Goal: Information Seeking & Learning: Learn about a topic

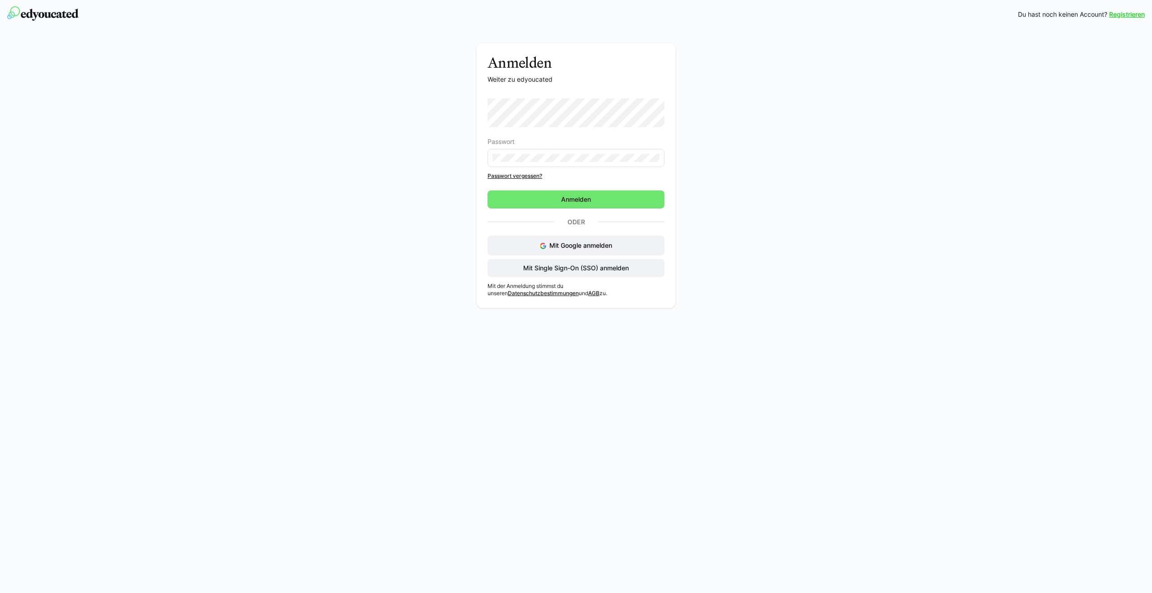
click at [472, 372] on div "Registrieren Du hast noch keinen Account? Registrieren Anmelden Weiter zu edyou…" at bounding box center [576, 296] width 1152 height 593
click at [590, 200] on span "Anmelden" at bounding box center [576, 199] width 32 height 9
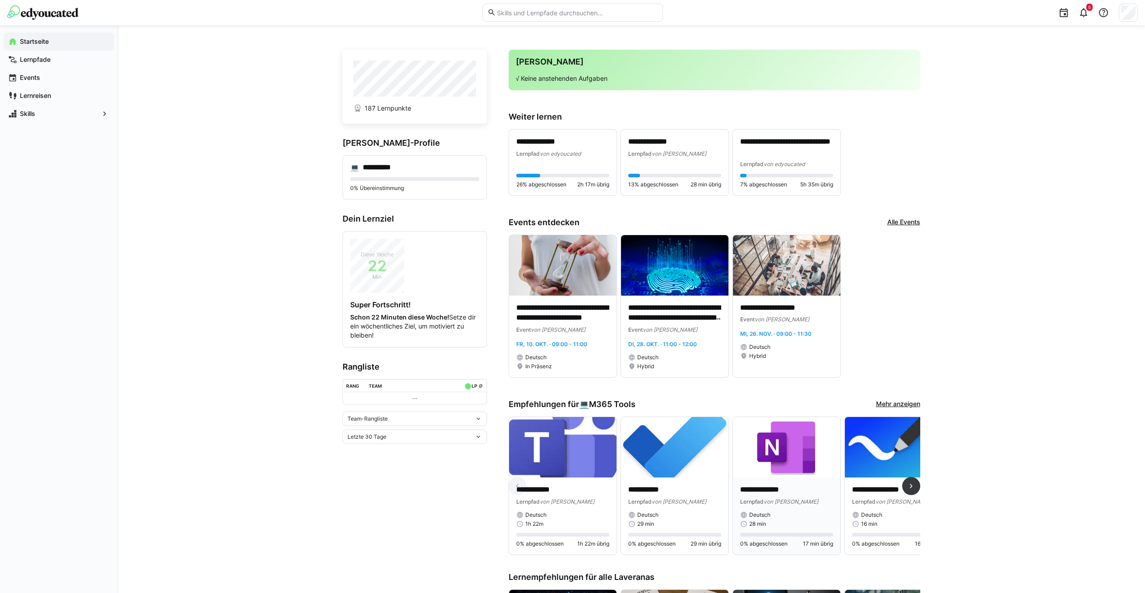
click at [764, 488] on p "**********" at bounding box center [786, 490] width 93 height 10
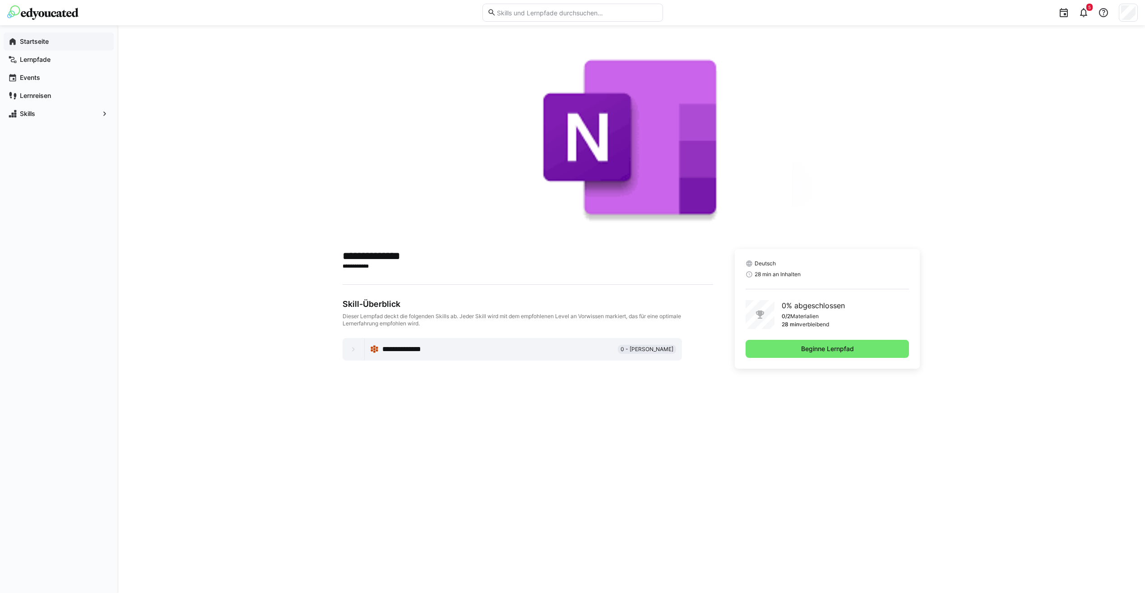
drag, startPoint x: 32, startPoint y: 56, endPoint x: 33, endPoint y: 42, distance: 13.1
click at [0, 0] on app-navigation-label "Lernpfade" at bounding box center [0, 0] width 0 height 0
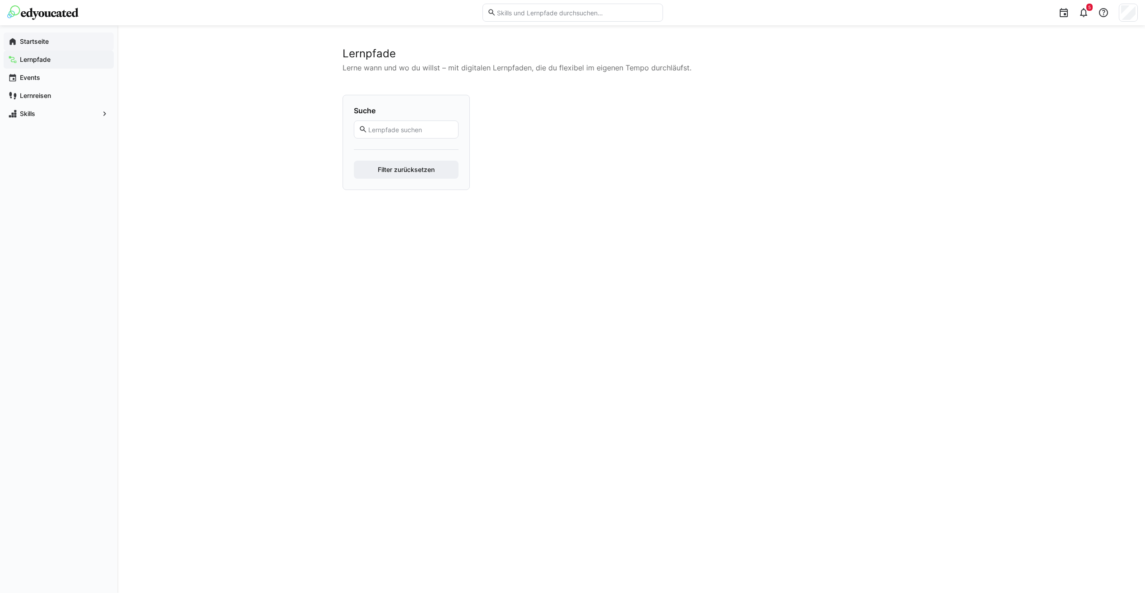
click at [0, 0] on app-navigation-label "Startseite" at bounding box center [0, 0] width 0 height 0
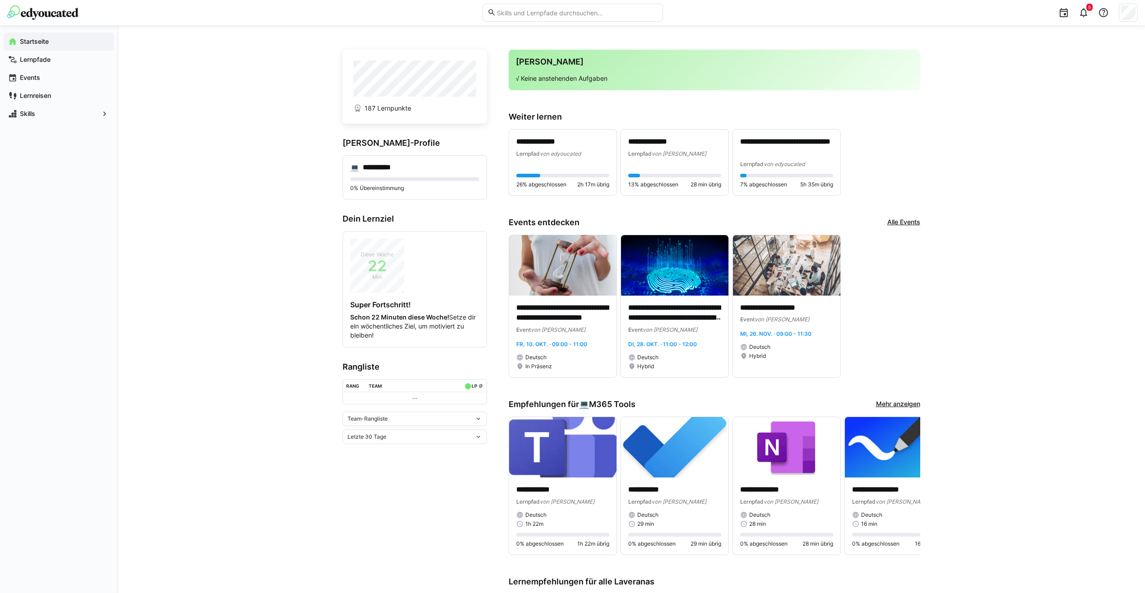
click at [916, 404] on link "Mehr anzeigen" at bounding box center [898, 404] width 44 height 10
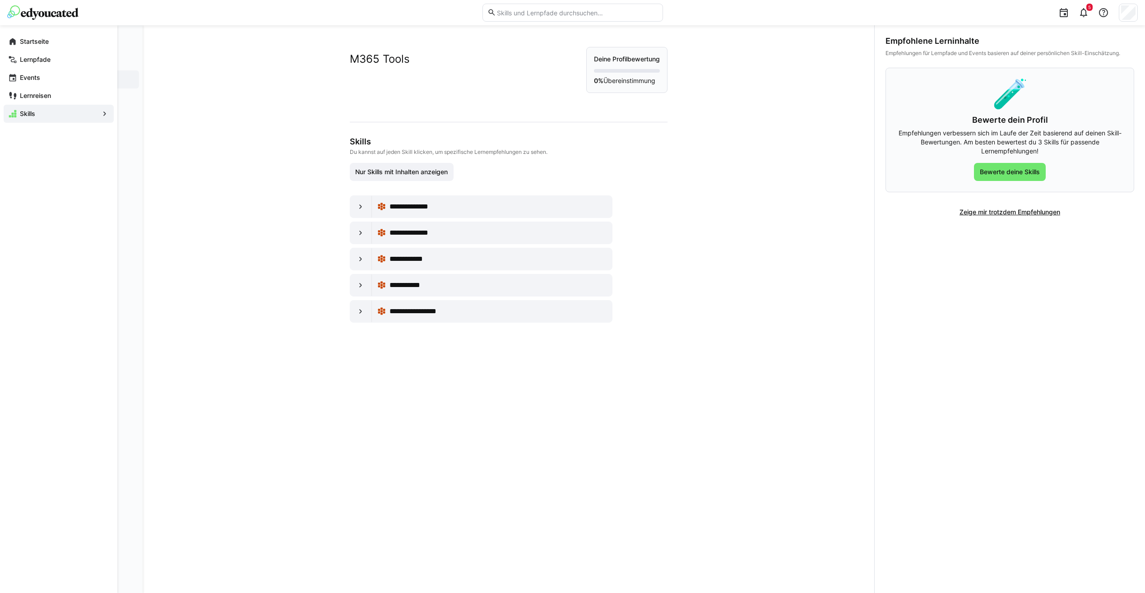
click at [9, 42] on eds-icon at bounding box center [12, 41] width 9 height 9
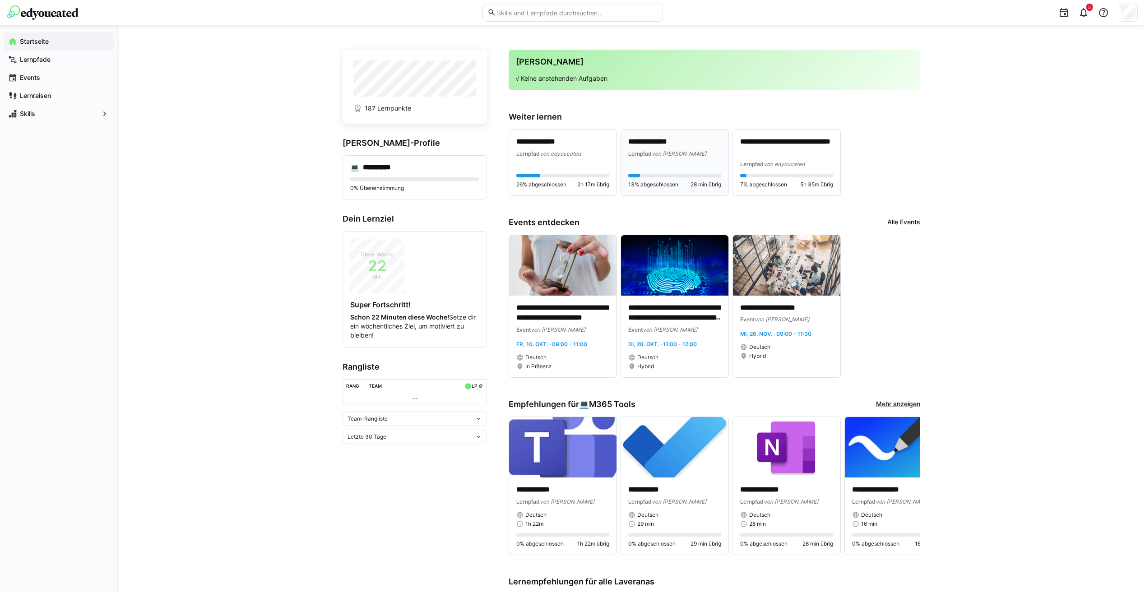
click at [692, 153] on div "Lernpfad von Laverana" at bounding box center [674, 153] width 93 height 9
click at [641, 144] on div "**********" at bounding box center [632, 494] width 578 height 895
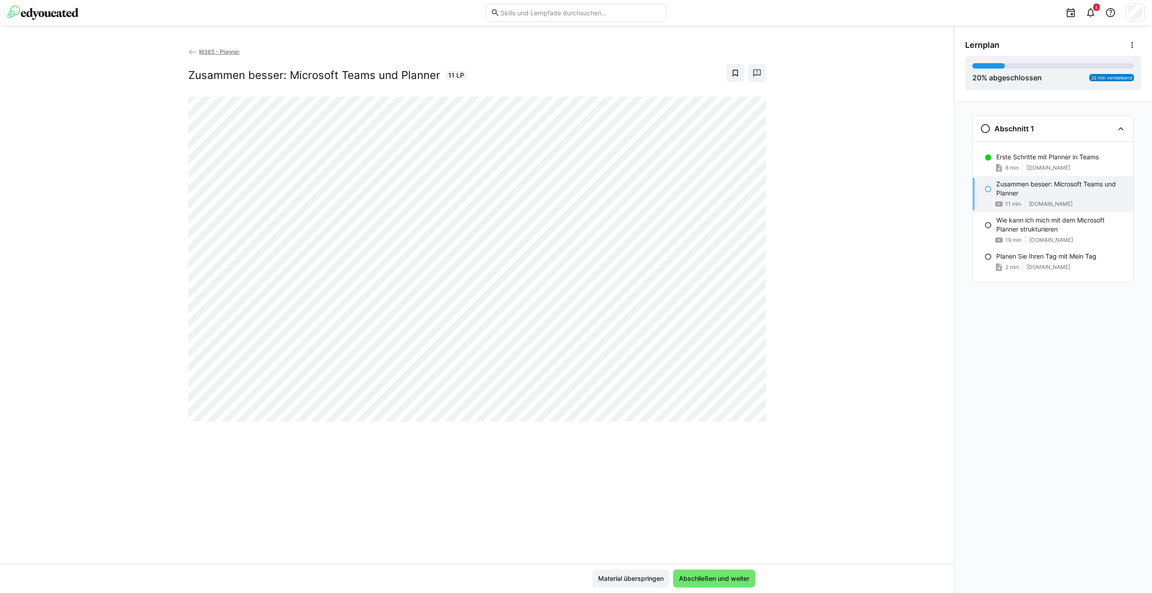
click at [213, 54] on span "M365 - Planner" at bounding box center [219, 51] width 41 height 7
